Goal: Navigation & Orientation: Find specific page/section

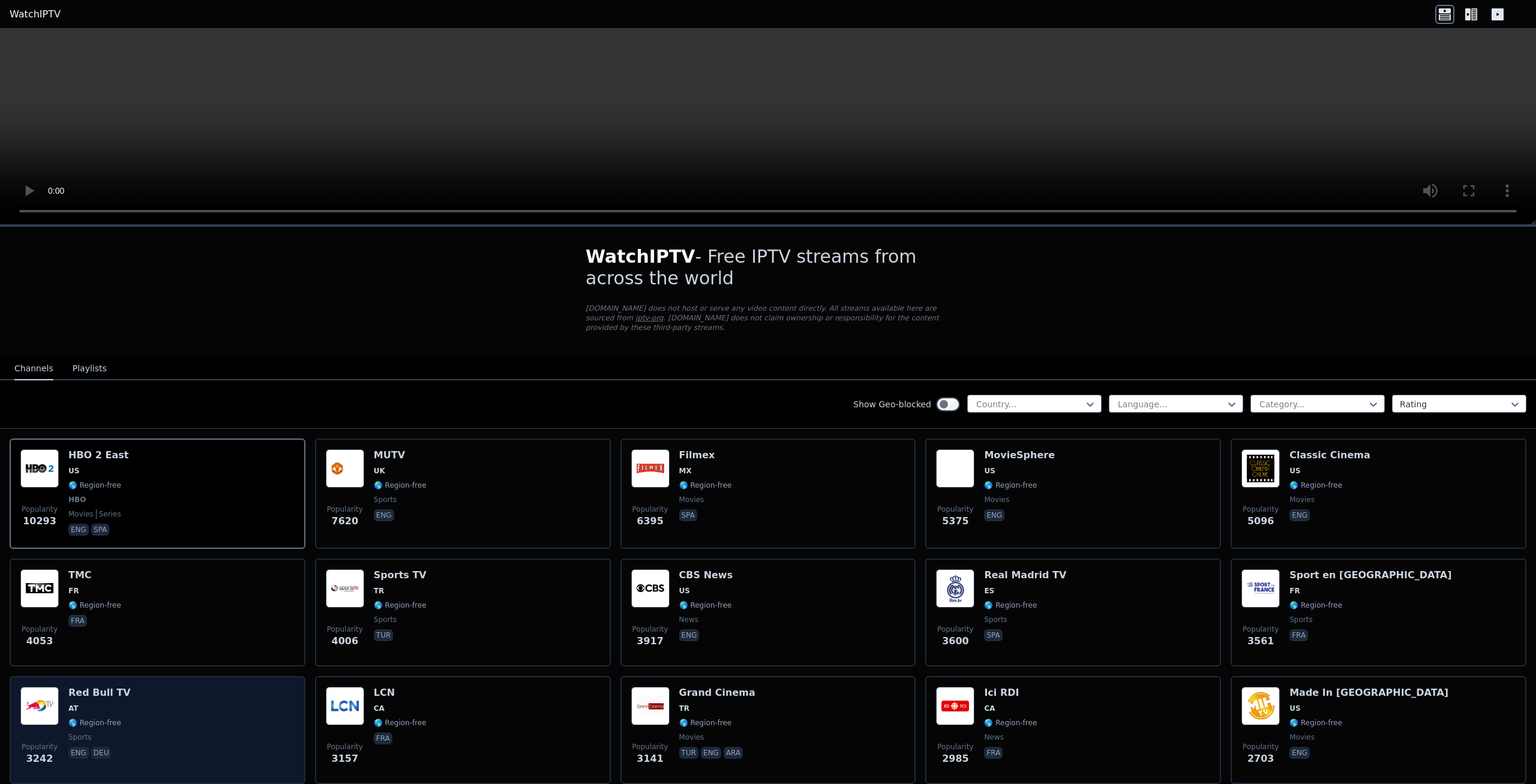
click at [126, 687] on div "Popularity 3242 Red Bull TV AT 🌎 Region-free sports eng deu" at bounding box center [158, 730] width 274 height 86
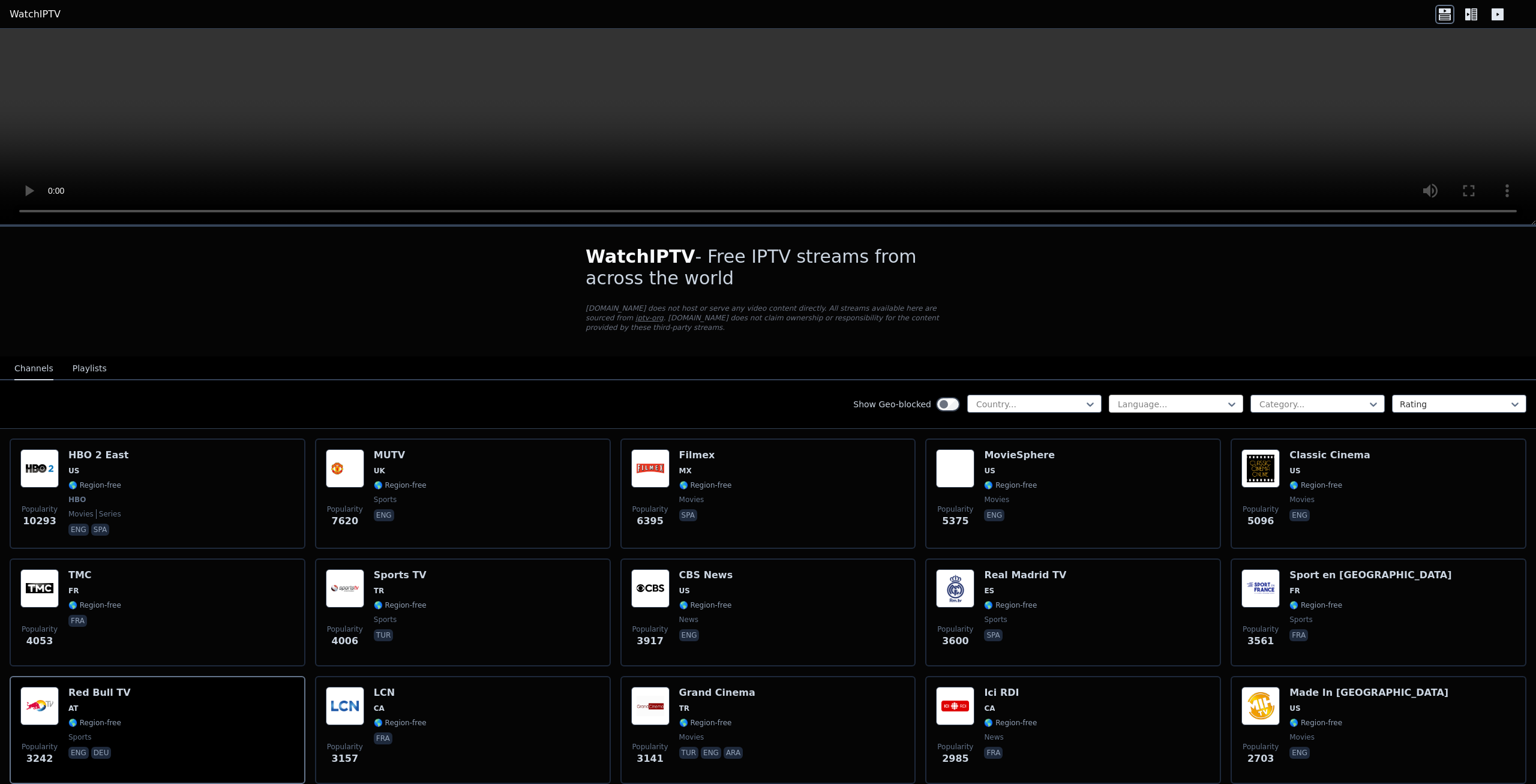
click at [1159, 399] on div at bounding box center [1171, 404] width 109 height 12
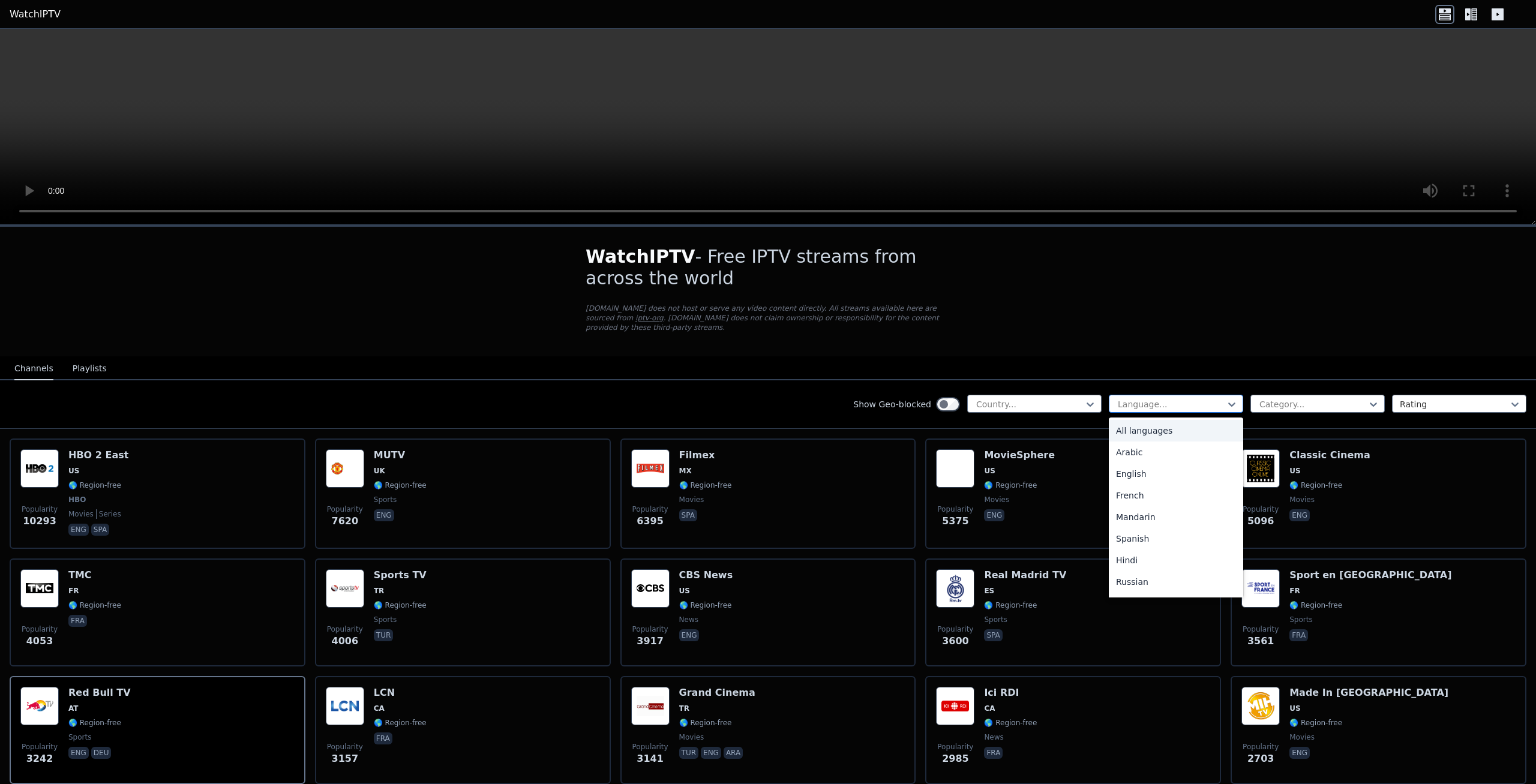
drag, startPoint x: 1159, startPoint y: 394, endPoint x: 1197, endPoint y: 394, distance: 38.0
click at [1161, 399] on div at bounding box center [1171, 404] width 109 height 12
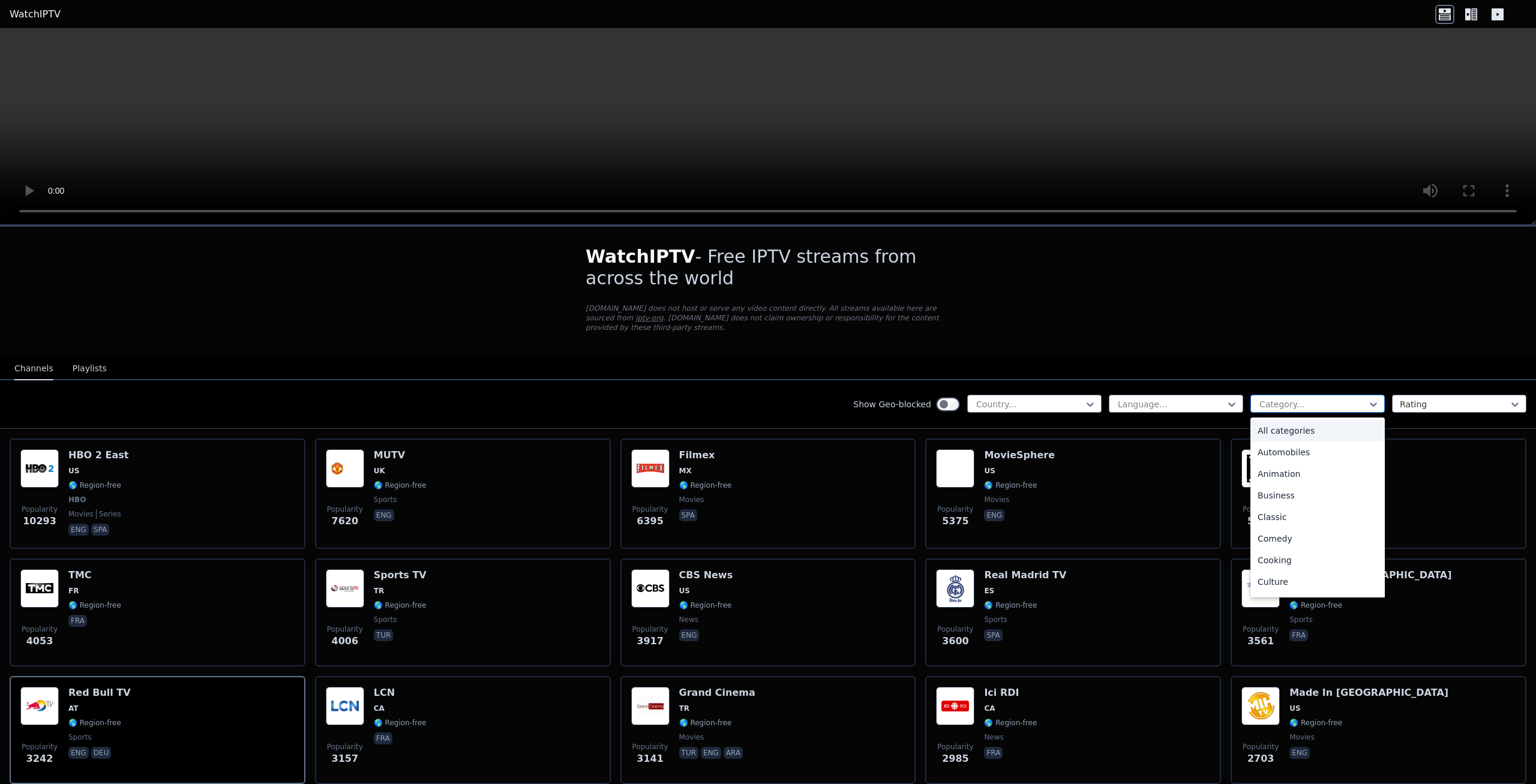
click at [1295, 395] on div "Category..." at bounding box center [1318, 404] width 134 height 18
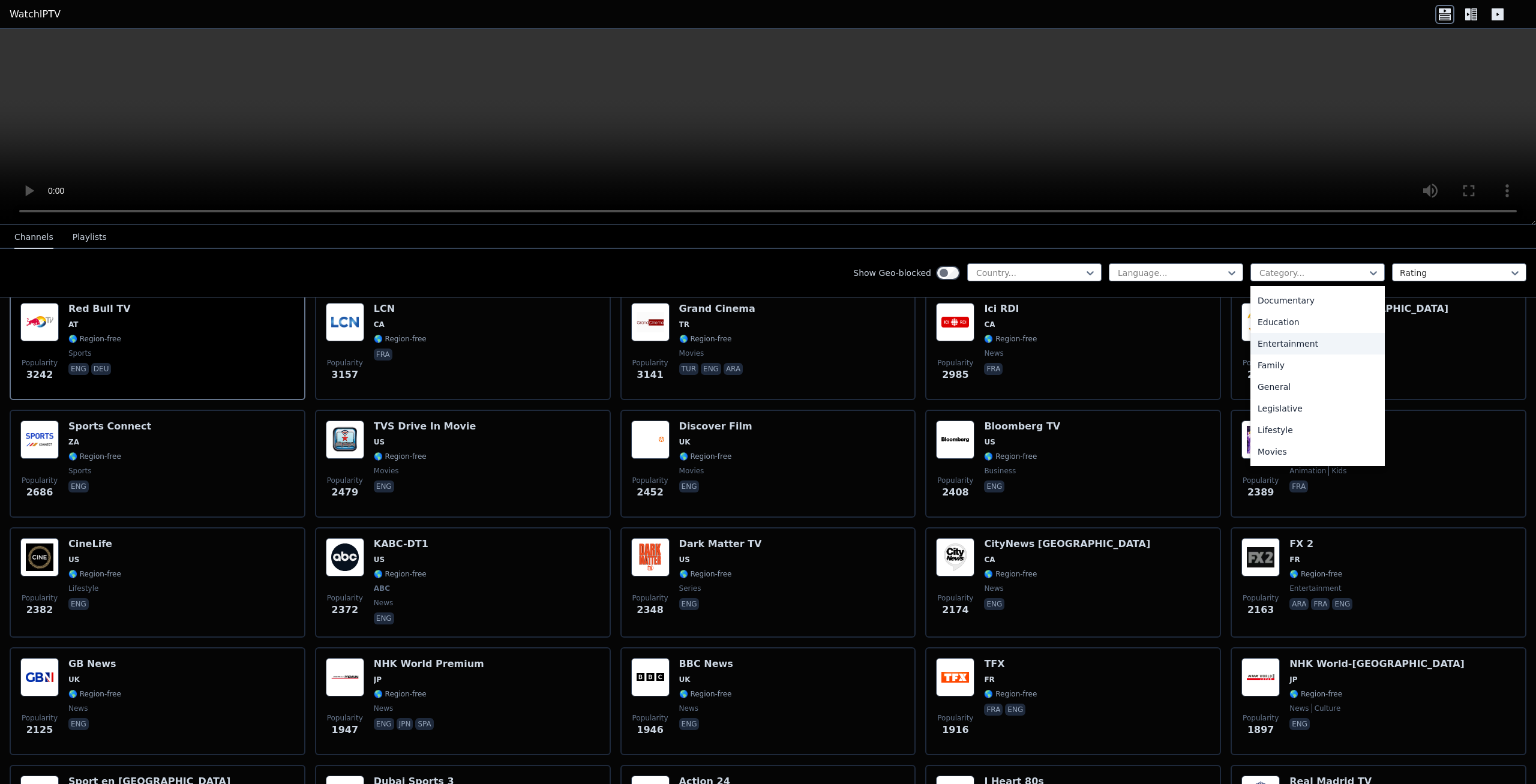
scroll to position [384, 0]
click at [1281, 438] on div "Sports" at bounding box center [1318, 433] width 134 height 21
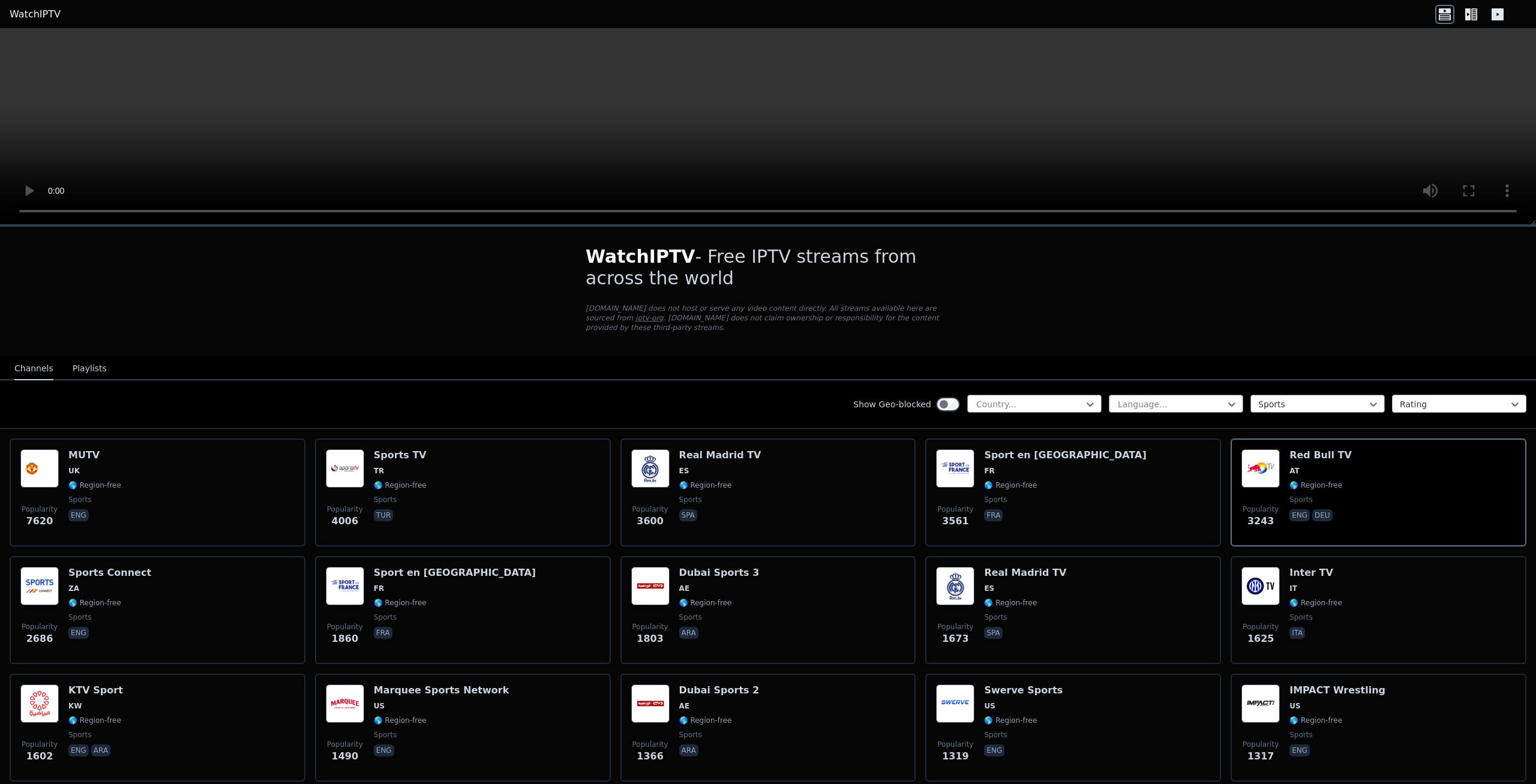
click at [1437, 395] on div "Rating" at bounding box center [1459, 404] width 134 height 18
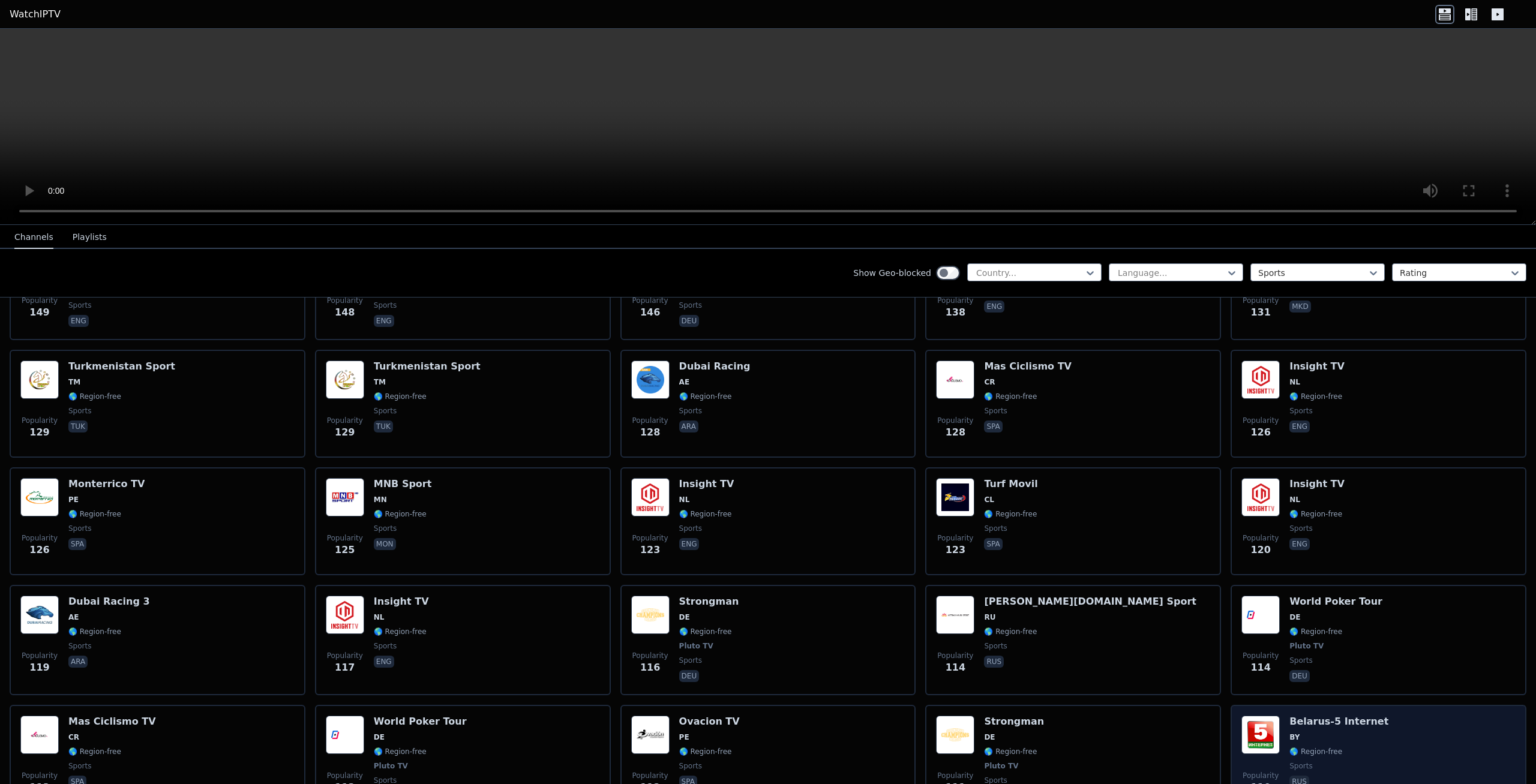
scroll to position [2416, 0]
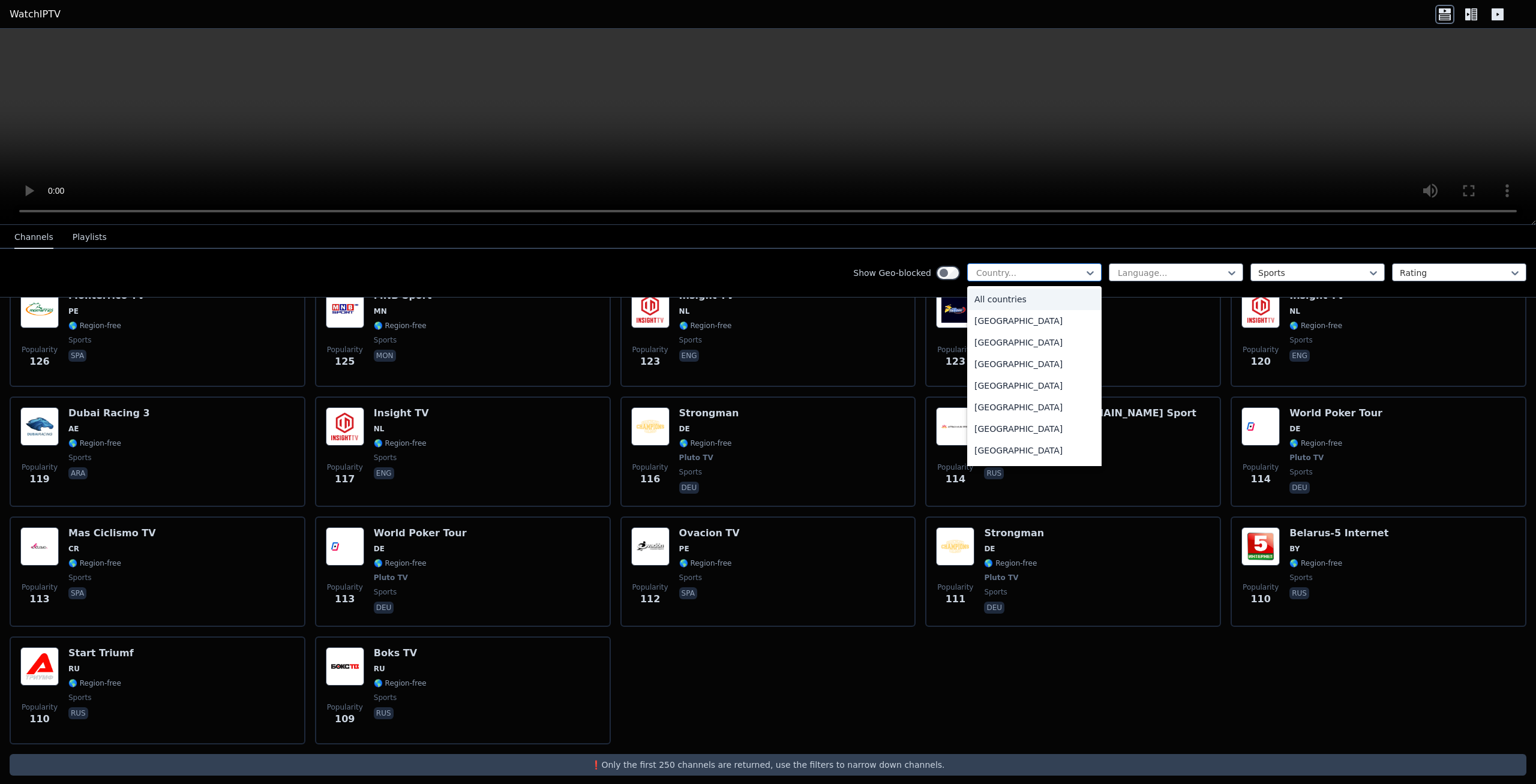
click at [1074, 274] on div at bounding box center [1029, 272] width 109 height 12
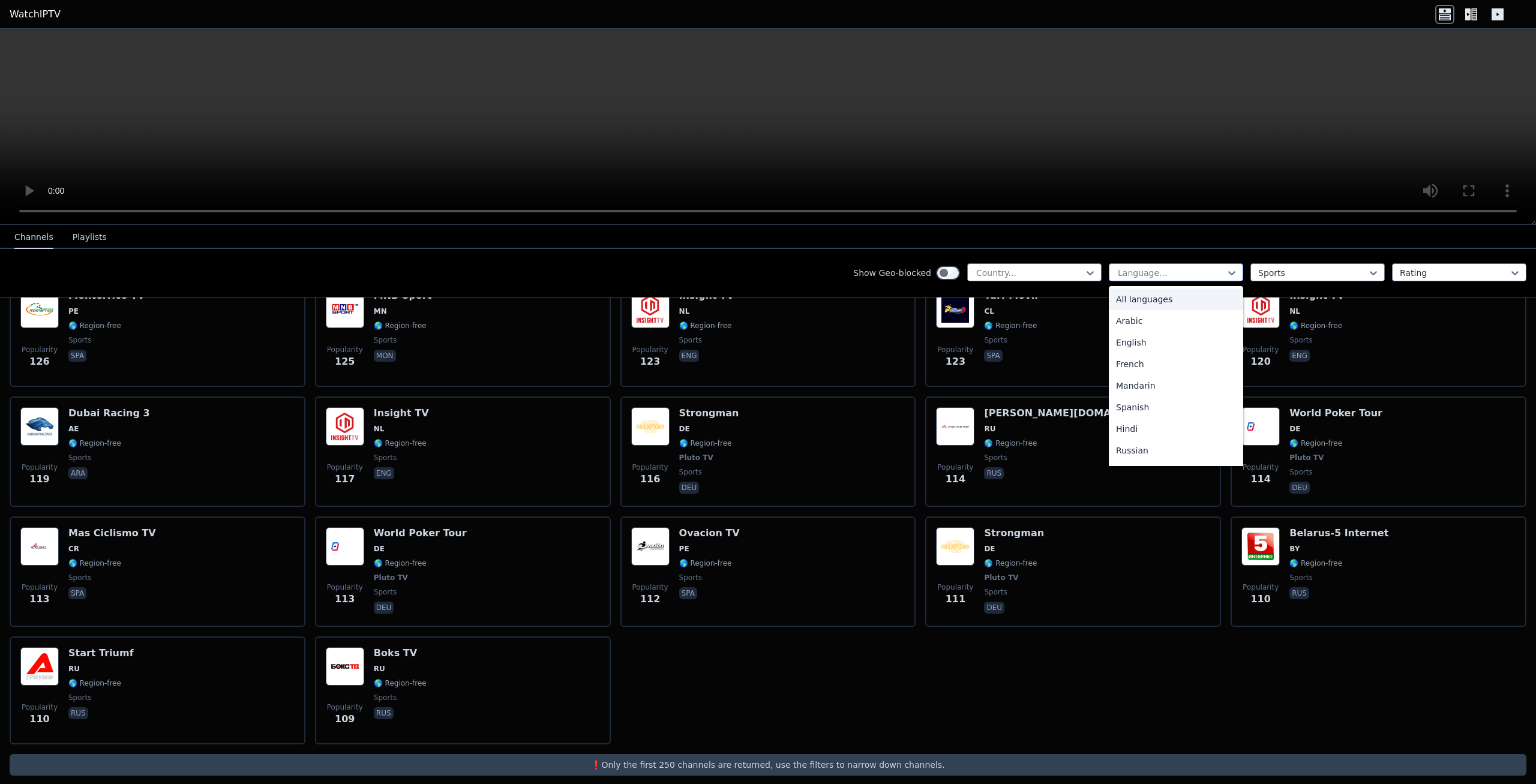
click at [1166, 276] on div at bounding box center [1171, 272] width 109 height 12
click at [1174, 347] on div "English" at bounding box center [1177, 342] width 134 height 21
